Goal: Check status: Check status

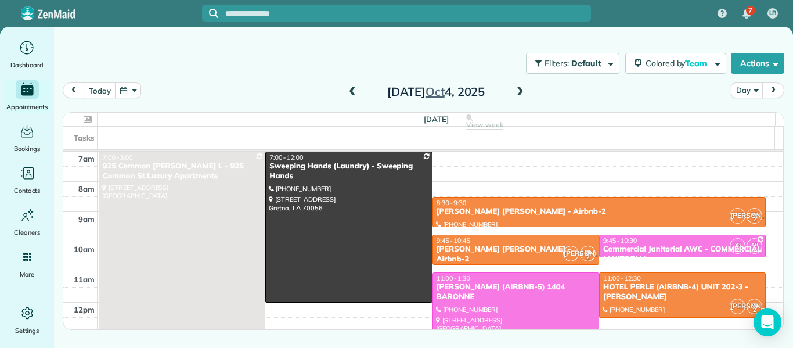
click at [352, 93] on span at bounding box center [352, 92] width 13 height 10
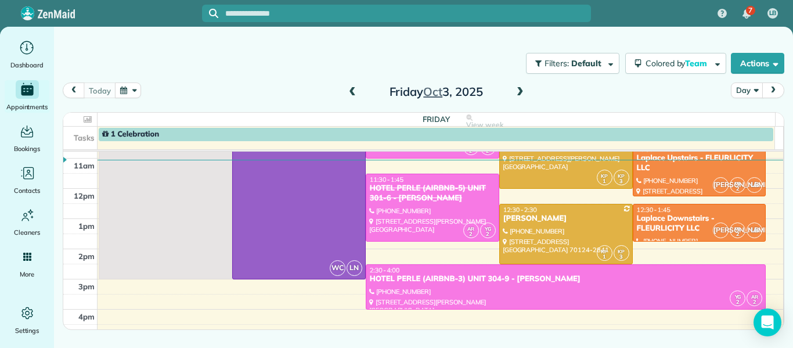
scroll to position [115, 0]
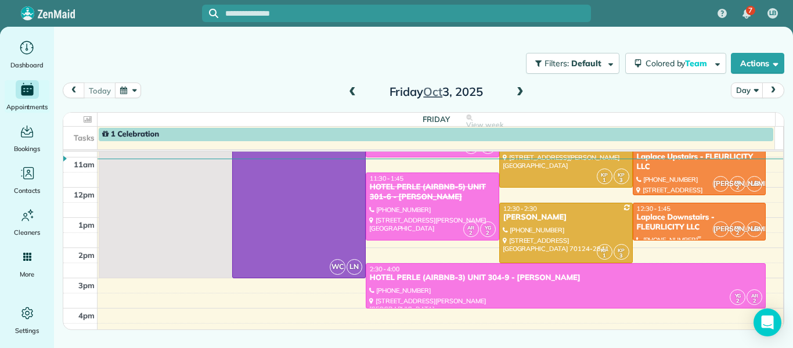
click at [679, 221] on div "Laplace Downstairs - FLEURLICITY LLC" at bounding box center [699, 223] width 127 height 20
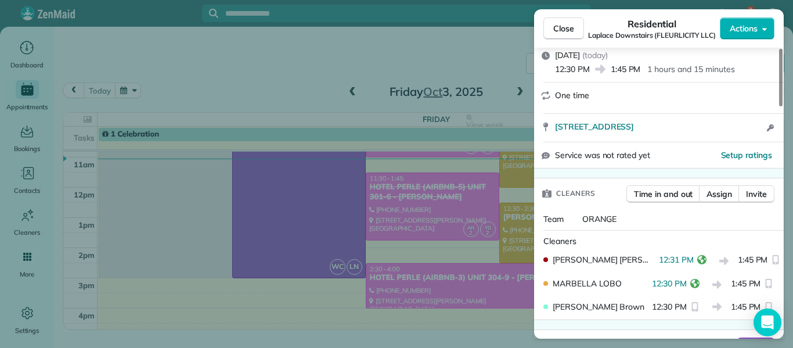
scroll to position [170, 0]
click at [571, 29] on span "Close" at bounding box center [563, 29] width 21 height 12
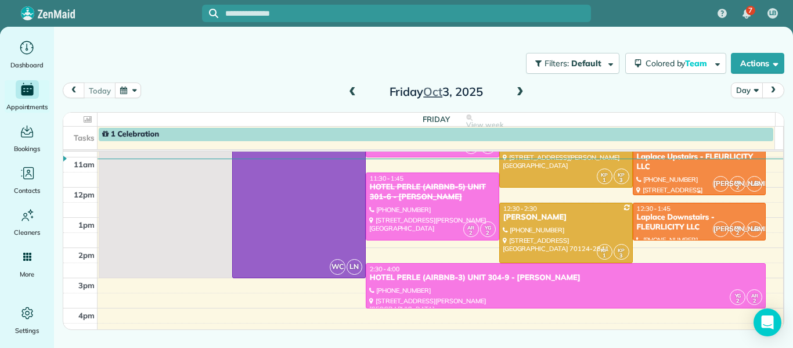
click at [659, 160] on div "Laplace Upstairs - FLEURLICITY LLC" at bounding box center [699, 162] width 127 height 20
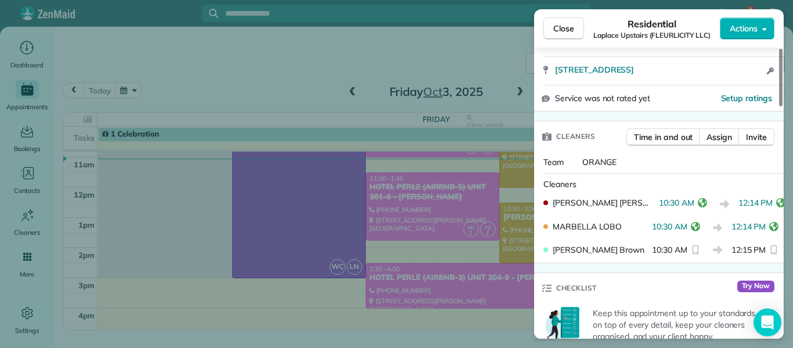
scroll to position [229, 0]
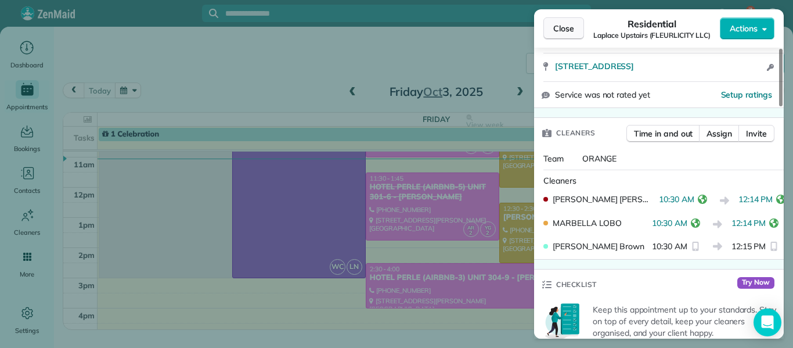
click at [568, 33] on span "Close" at bounding box center [563, 29] width 21 height 12
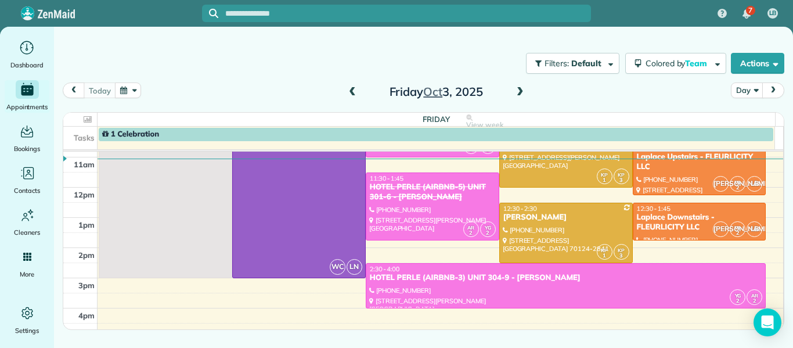
click at [522, 88] on span at bounding box center [520, 92] width 13 height 10
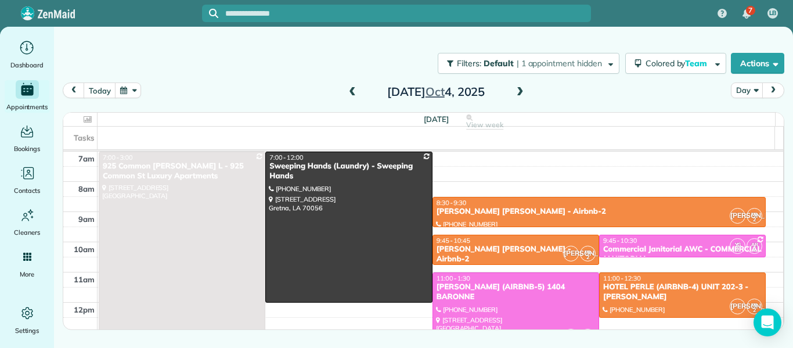
click at [521, 88] on span at bounding box center [520, 92] width 13 height 10
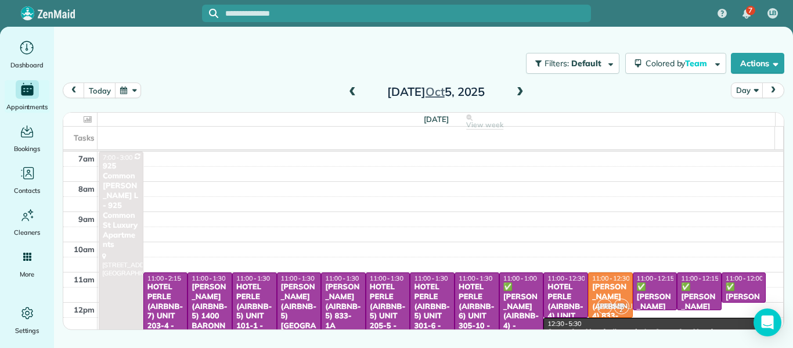
click at [355, 91] on span at bounding box center [352, 92] width 13 height 10
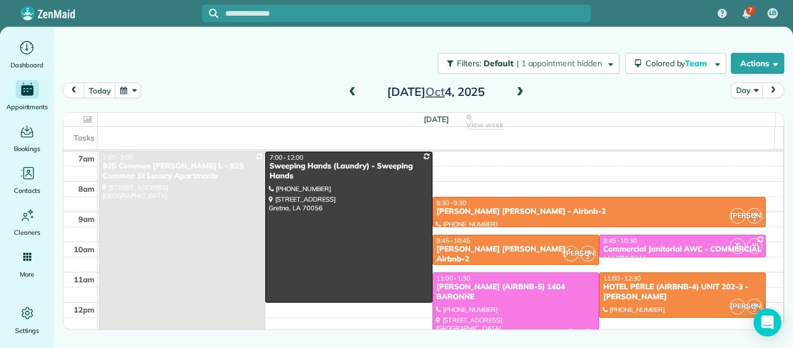
click at [514, 98] on span at bounding box center [520, 92] width 13 height 17
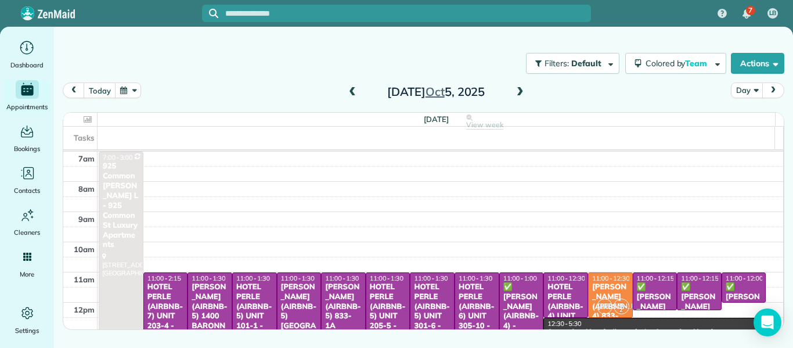
click at [521, 91] on span at bounding box center [520, 92] width 13 height 10
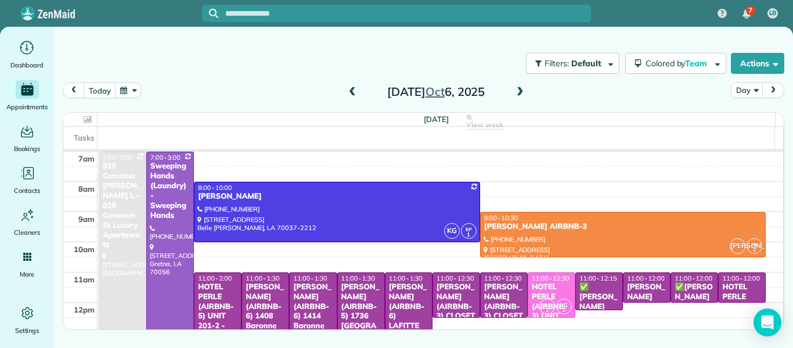
click at [358, 87] on span at bounding box center [352, 92] width 13 height 10
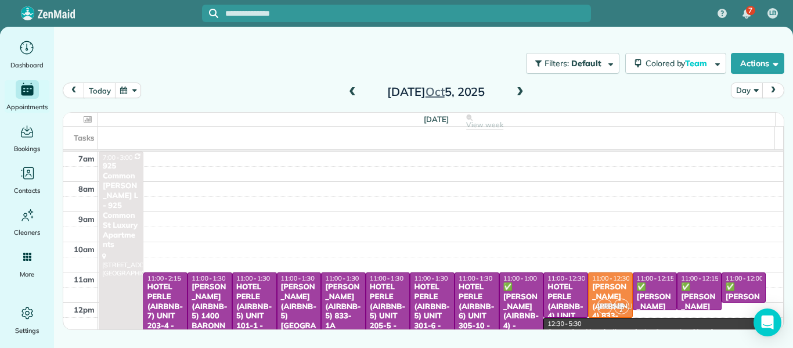
click at [358, 87] on span at bounding box center [352, 92] width 13 height 10
